Goal: Task Accomplishment & Management: Manage account settings

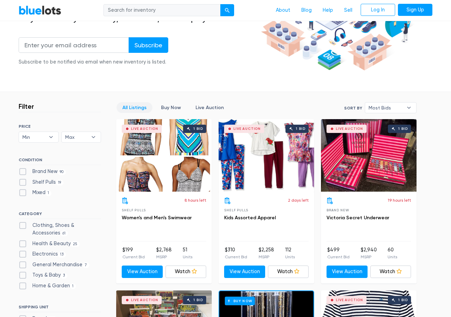
scroll to position [69, 0]
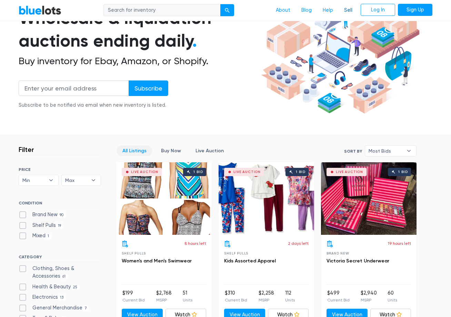
click at [351, 9] on link "Sell" at bounding box center [348, 10] width 19 height 13
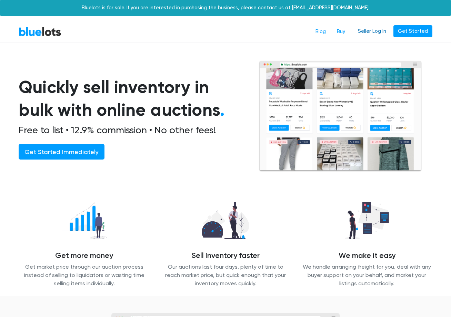
click at [378, 30] on link "Seller Log In" at bounding box center [372, 31] width 37 height 12
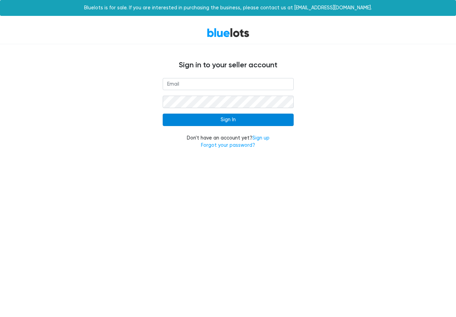
type input "[EMAIL_ADDRESS][DOMAIN_NAME]"
click at [226, 120] on input "Sign In" at bounding box center [228, 119] width 131 height 12
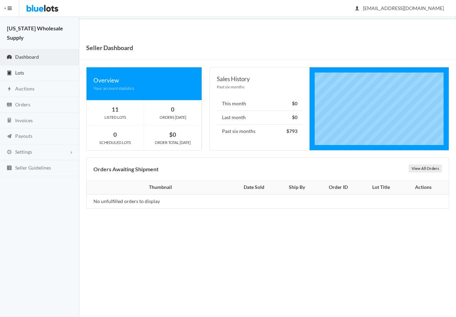
click at [20, 70] on span "Lots" at bounding box center [19, 73] width 9 height 6
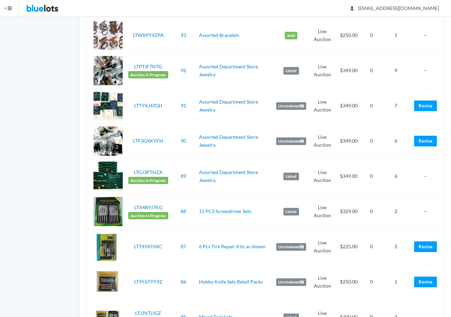
scroll to position [632, 0]
